Goal: Task Accomplishment & Management: Complete application form

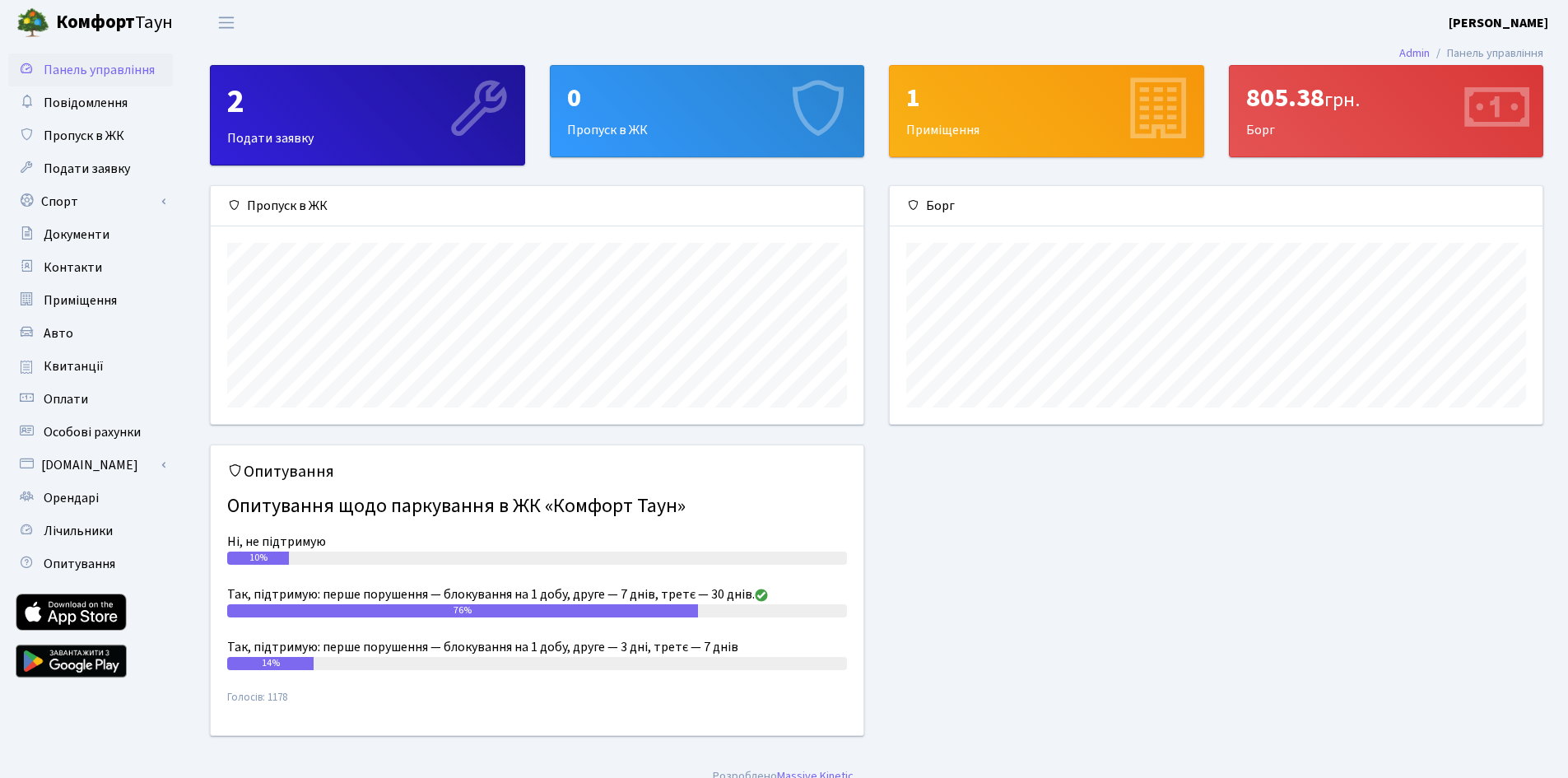
scroll to position [238, 653]
click at [66, 374] on span "Квитанції" at bounding box center [73, 366] width 60 height 18
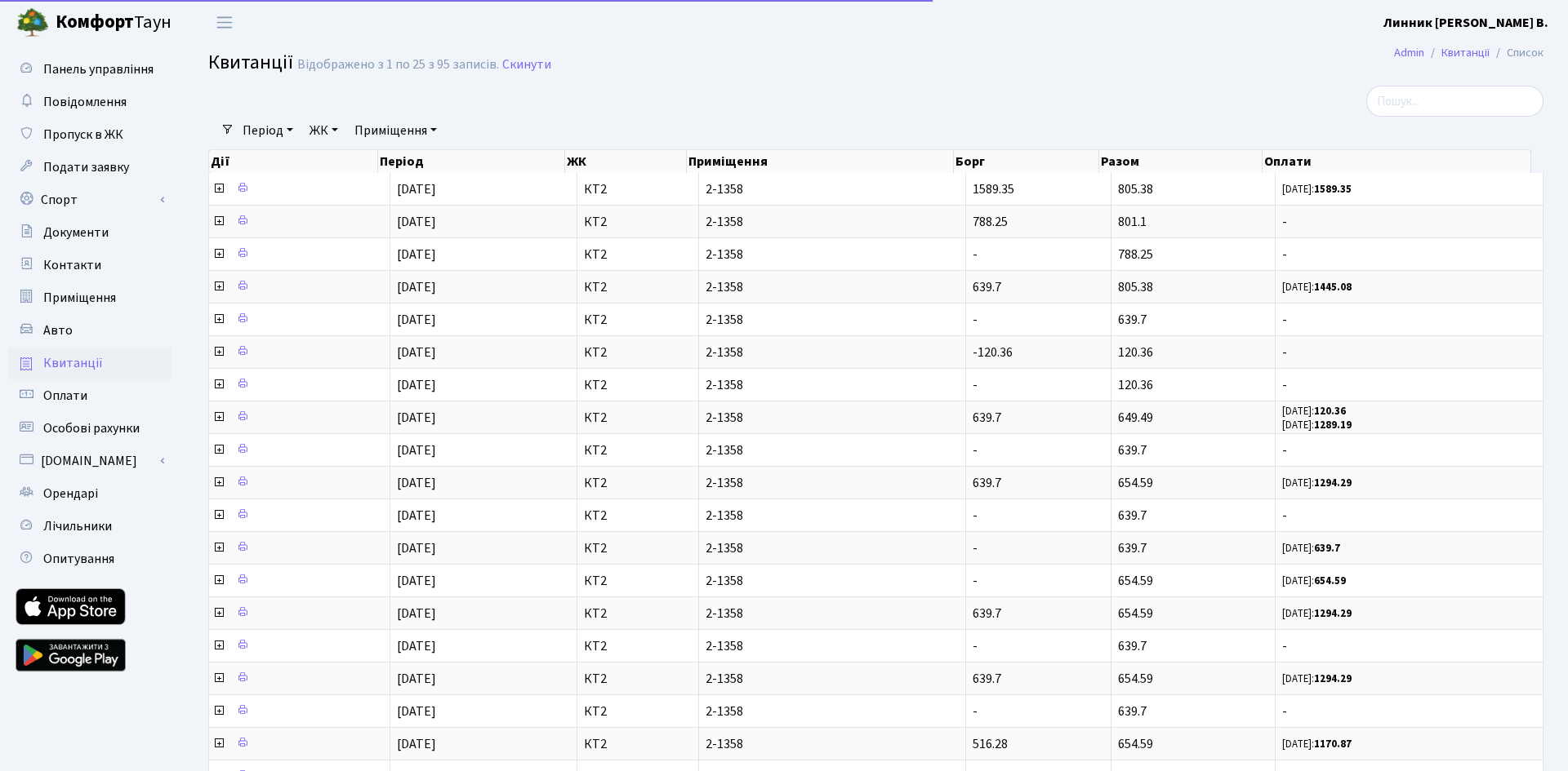
select select "25"
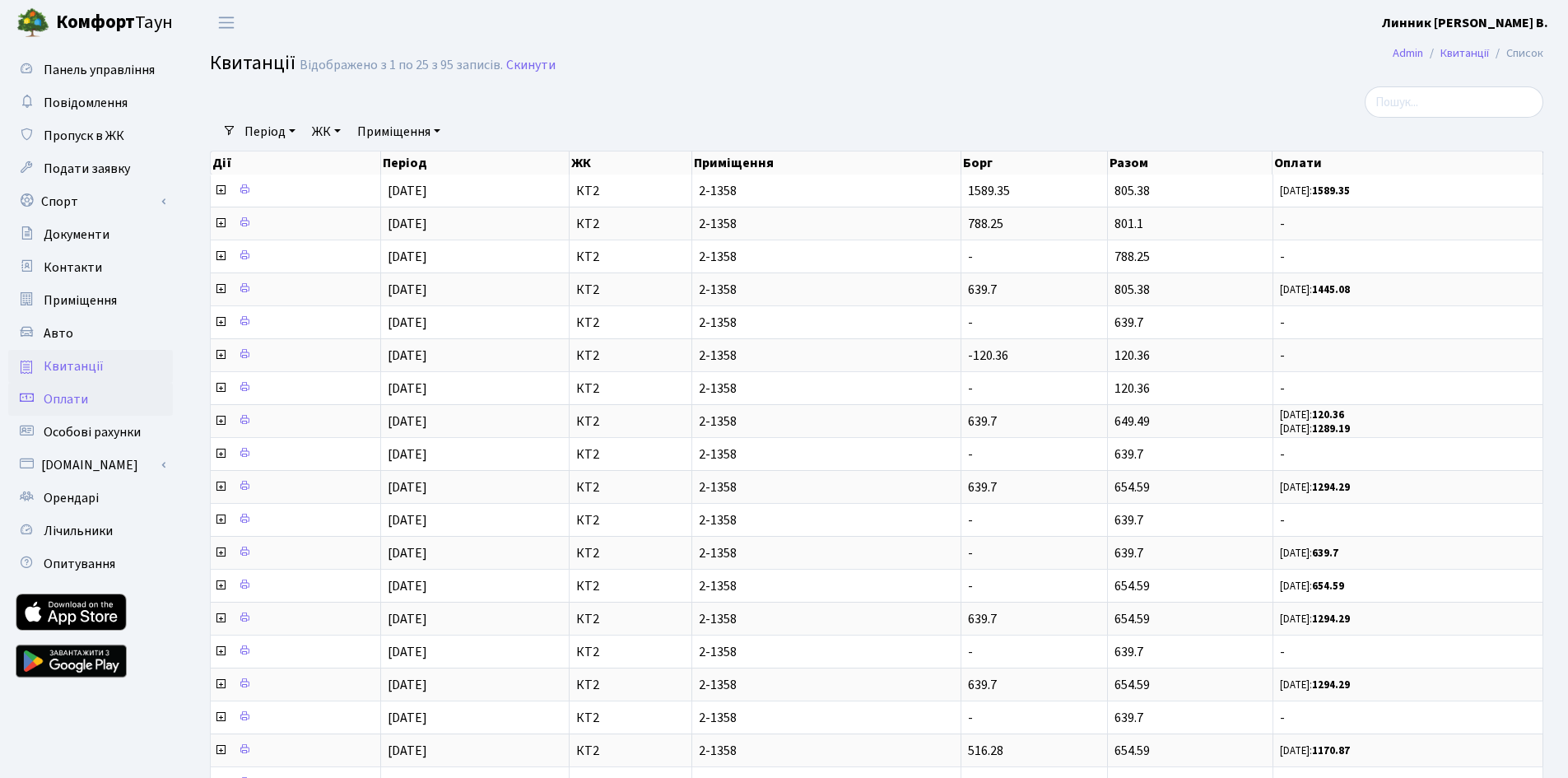
click at [73, 396] on span "Оплати" at bounding box center [66, 399] width 44 height 18
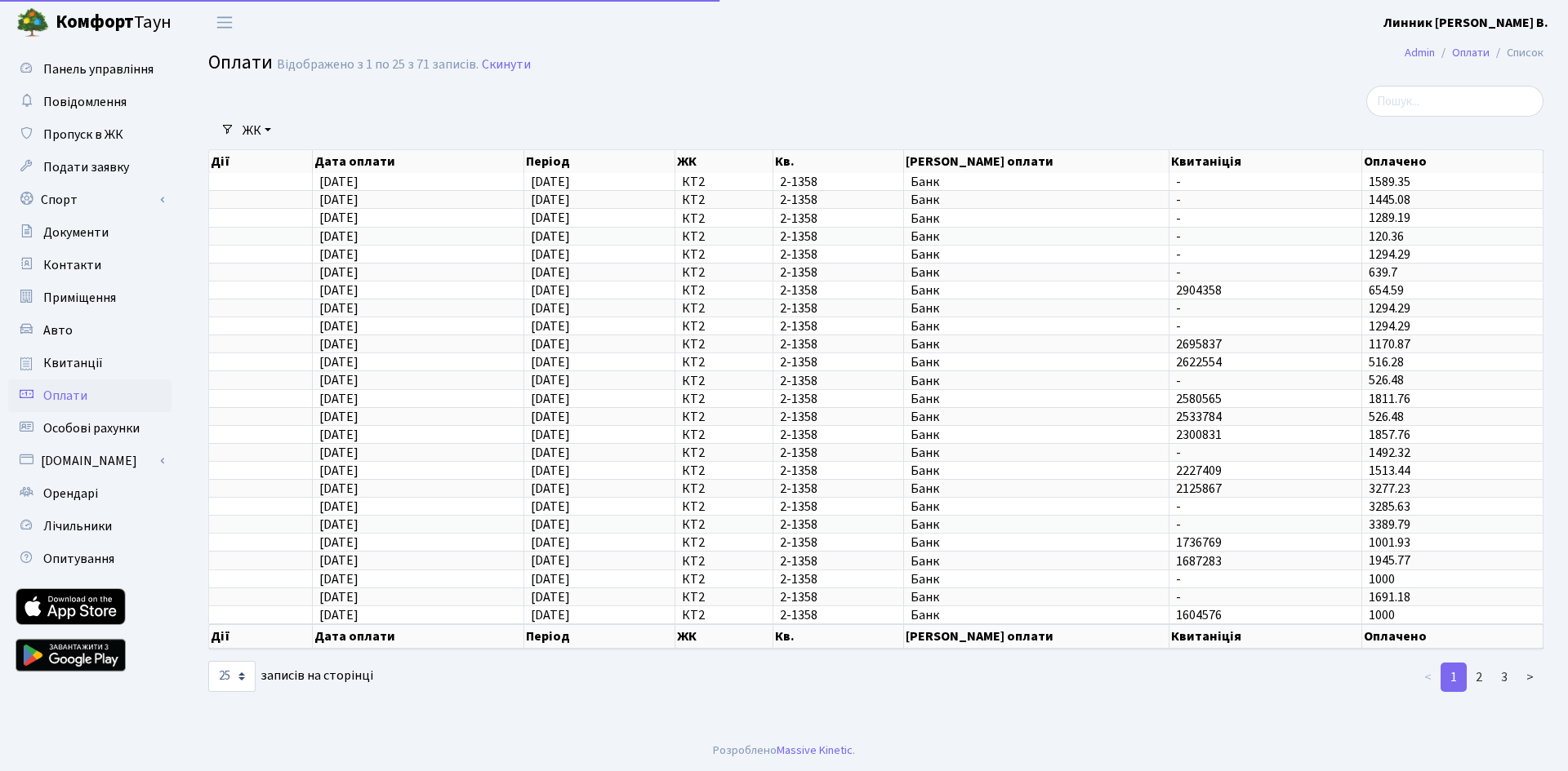
select select "25"
click at [56, 421] on span "Особові рахунки" at bounding box center [91, 428] width 96 height 18
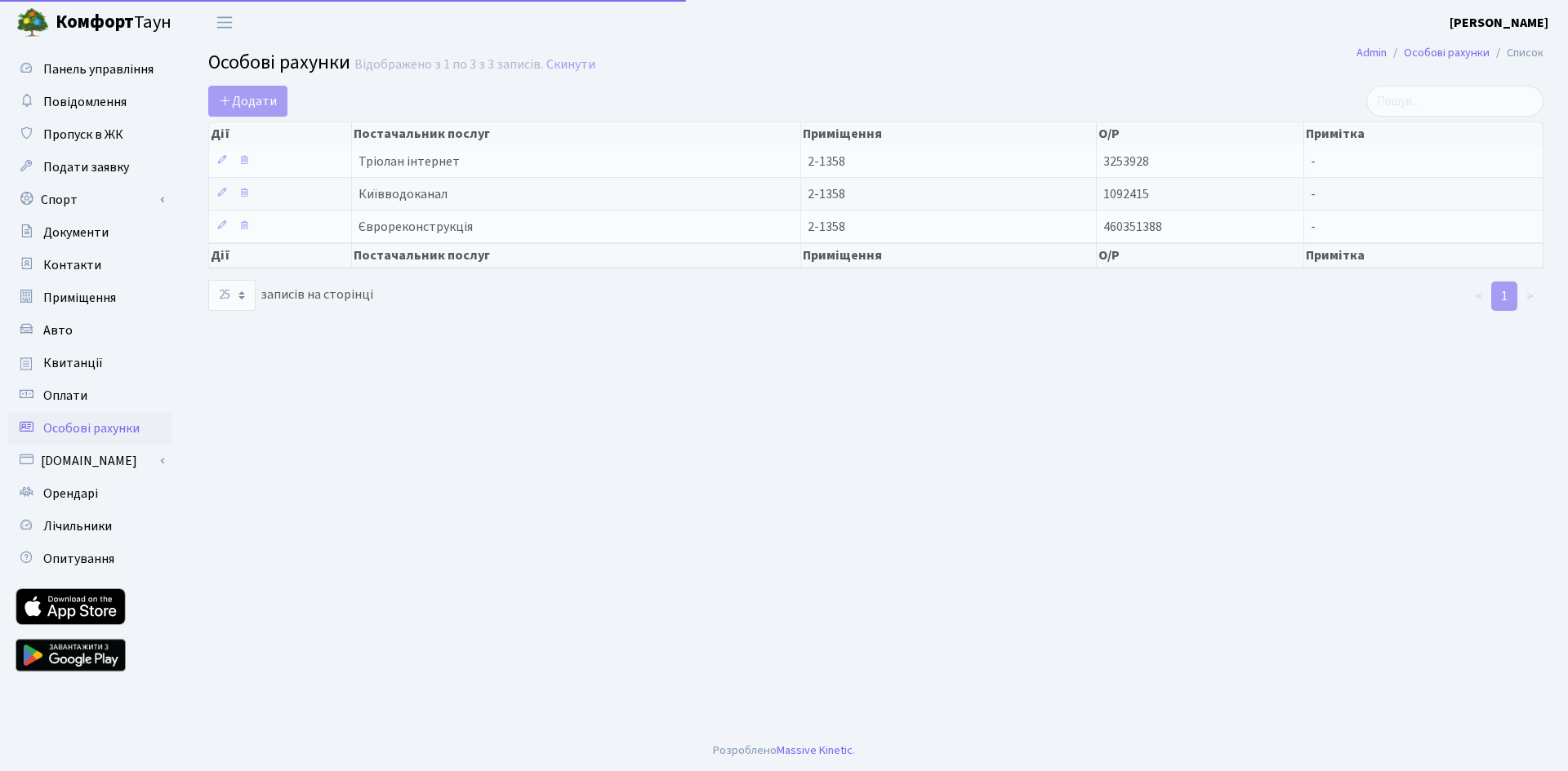
select select "25"
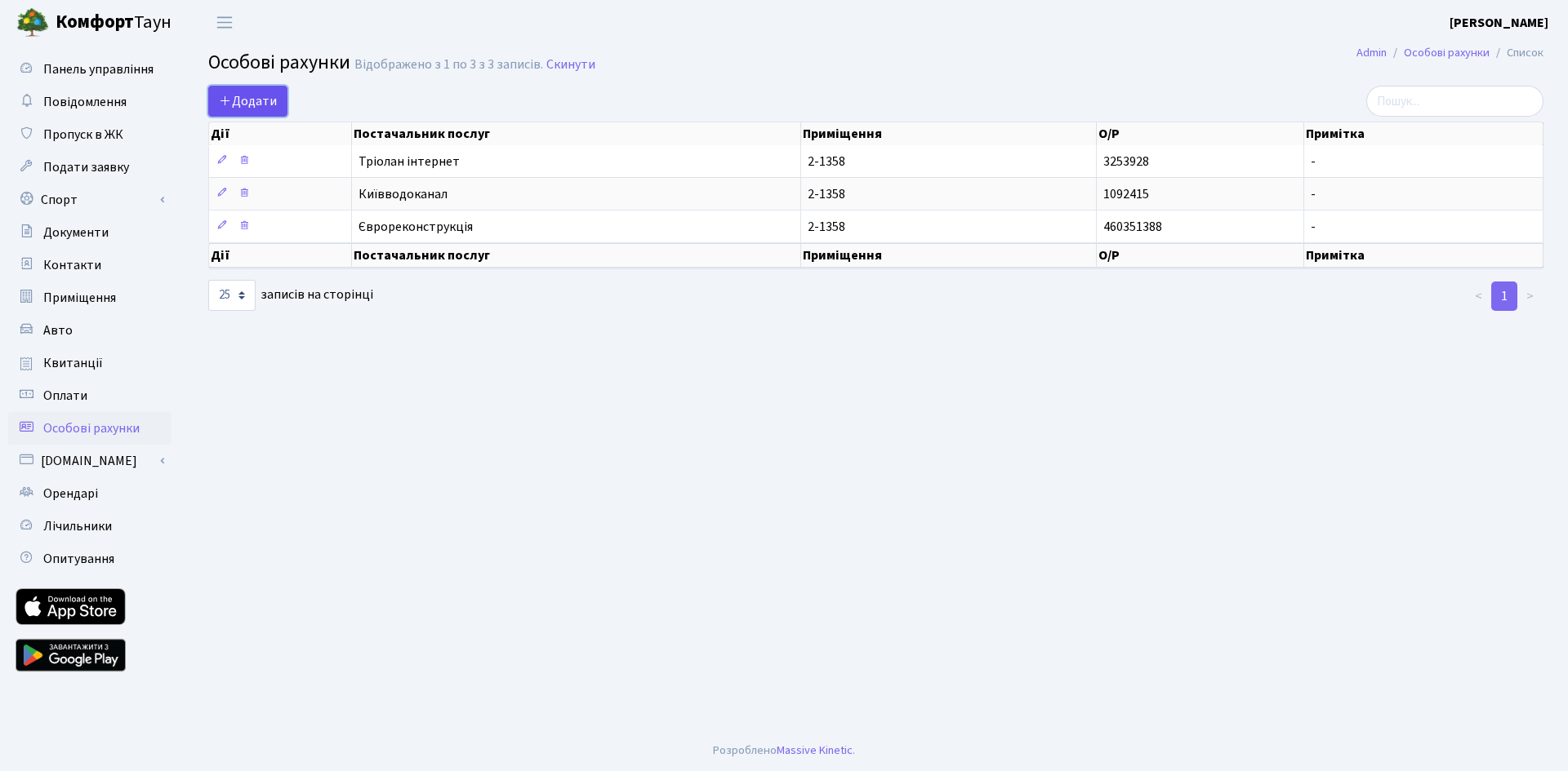
click at [245, 99] on span "Додати" at bounding box center [248, 101] width 58 height 18
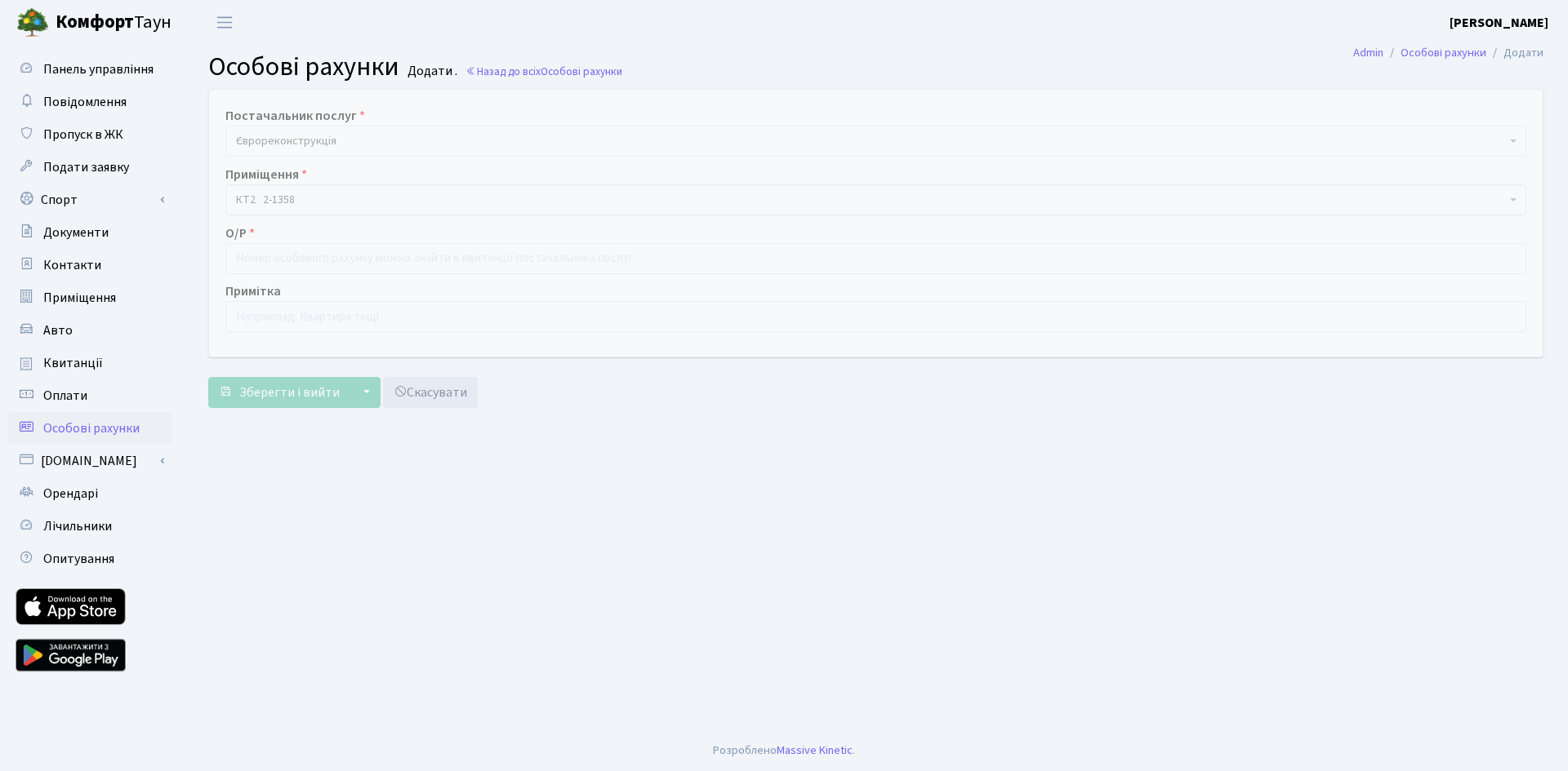
click at [350, 139] on span "Єврореконструкція" at bounding box center [870, 140] width 1269 height 16
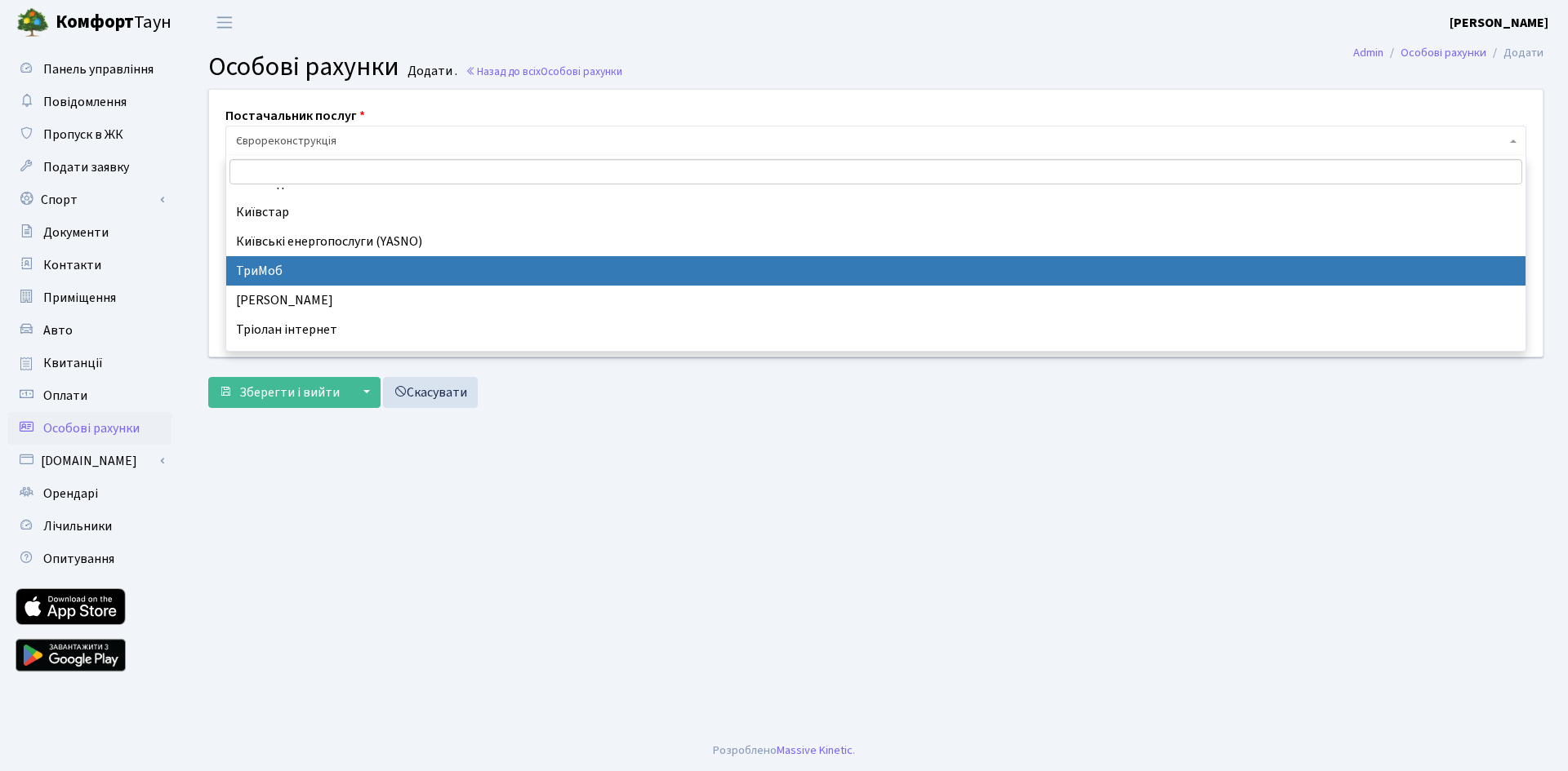
scroll to position [144, 0]
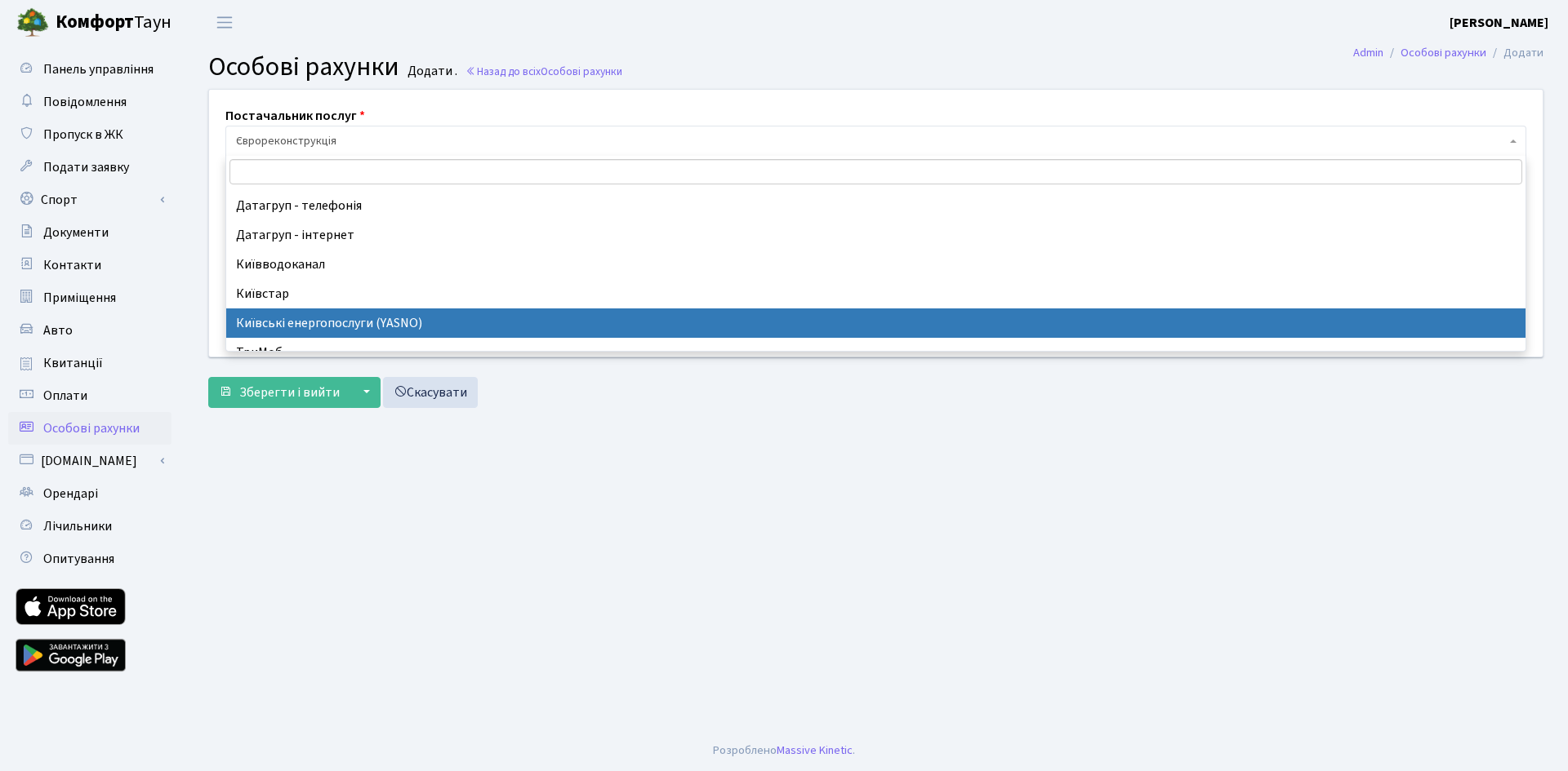
select select "2"
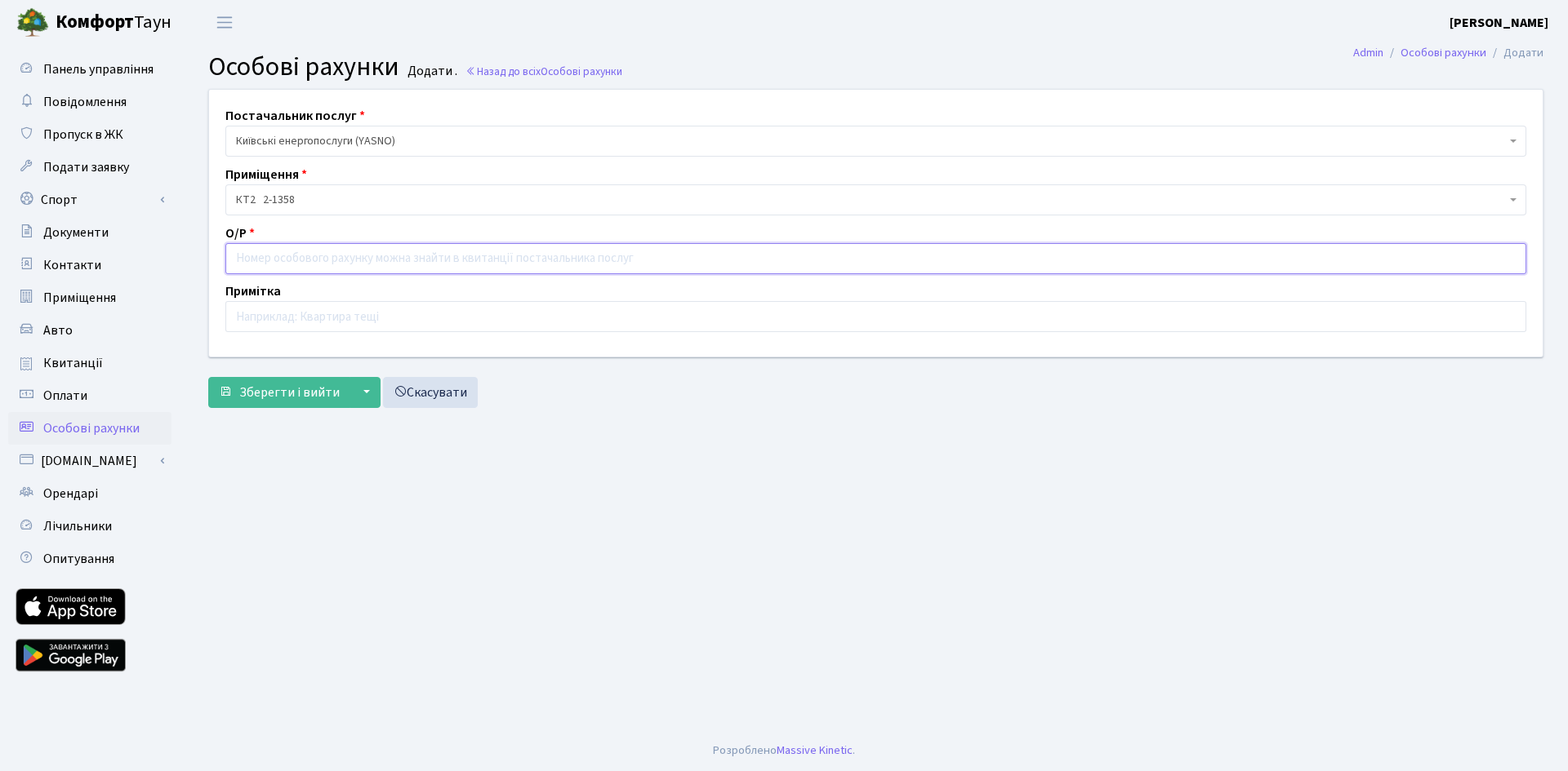
click at [289, 263] on input "text" at bounding box center [875, 259] width 1301 height 31
paste input "09153135801"
type input "09153135801"
click at [263, 389] on span "Зберегти і вийти" at bounding box center [289, 392] width 101 height 18
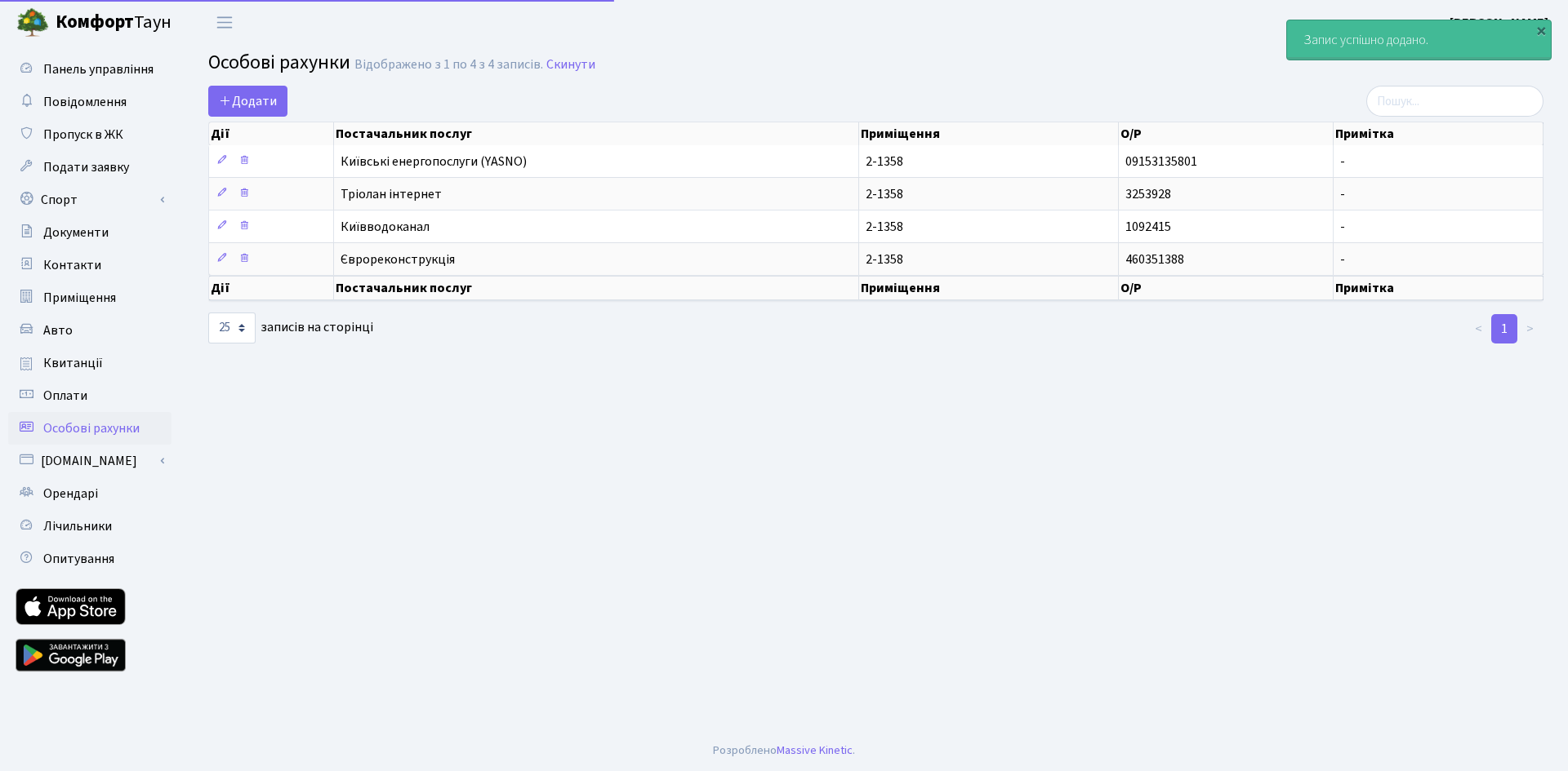
select select "25"
